Goal: Check status

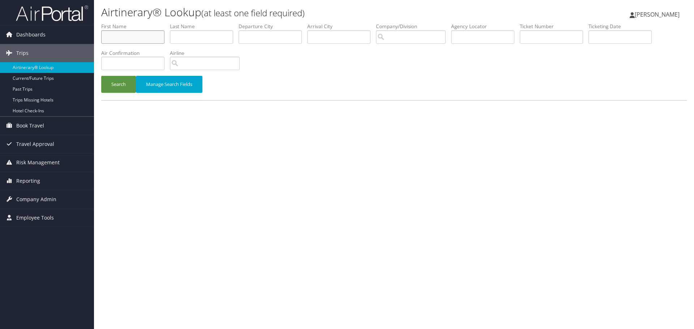
click at [129, 37] on input "text" at bounding box center [132, 36] width 63 height 13
type input "Elias"
type input "Solomon"
click at [121, 82] on button "Search" at bounding box center [118, 84] width 35 height 17
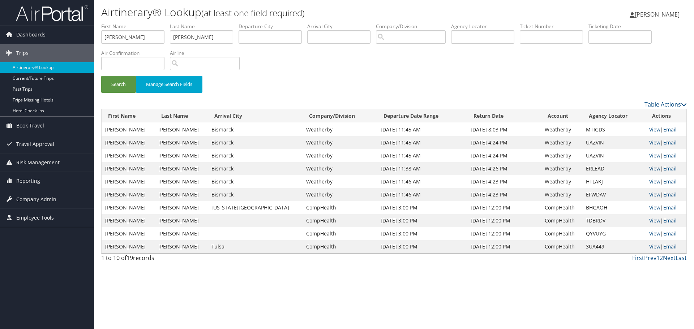
click at [649, 169] on link "View" at bounding box center [654, 168] width 11 height 7
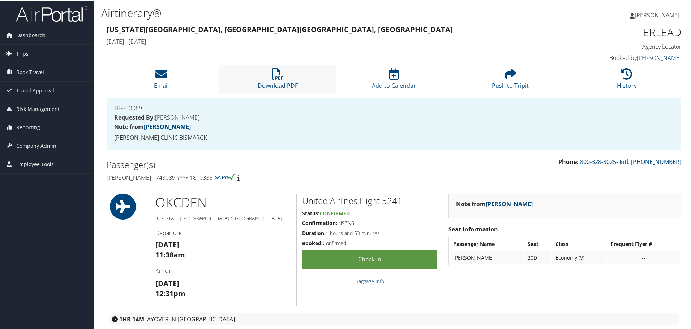
click at [285, 80] on li "Download PDF" at bounding box center [277, 78] width 116 height 29
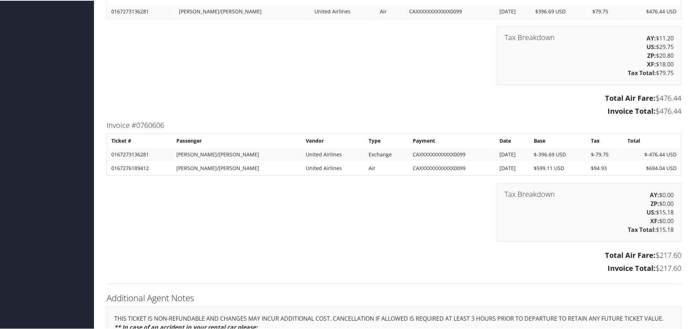
scroll to position [1120, 0]
